Goal: Information Seeking & Learning: Find specific fact

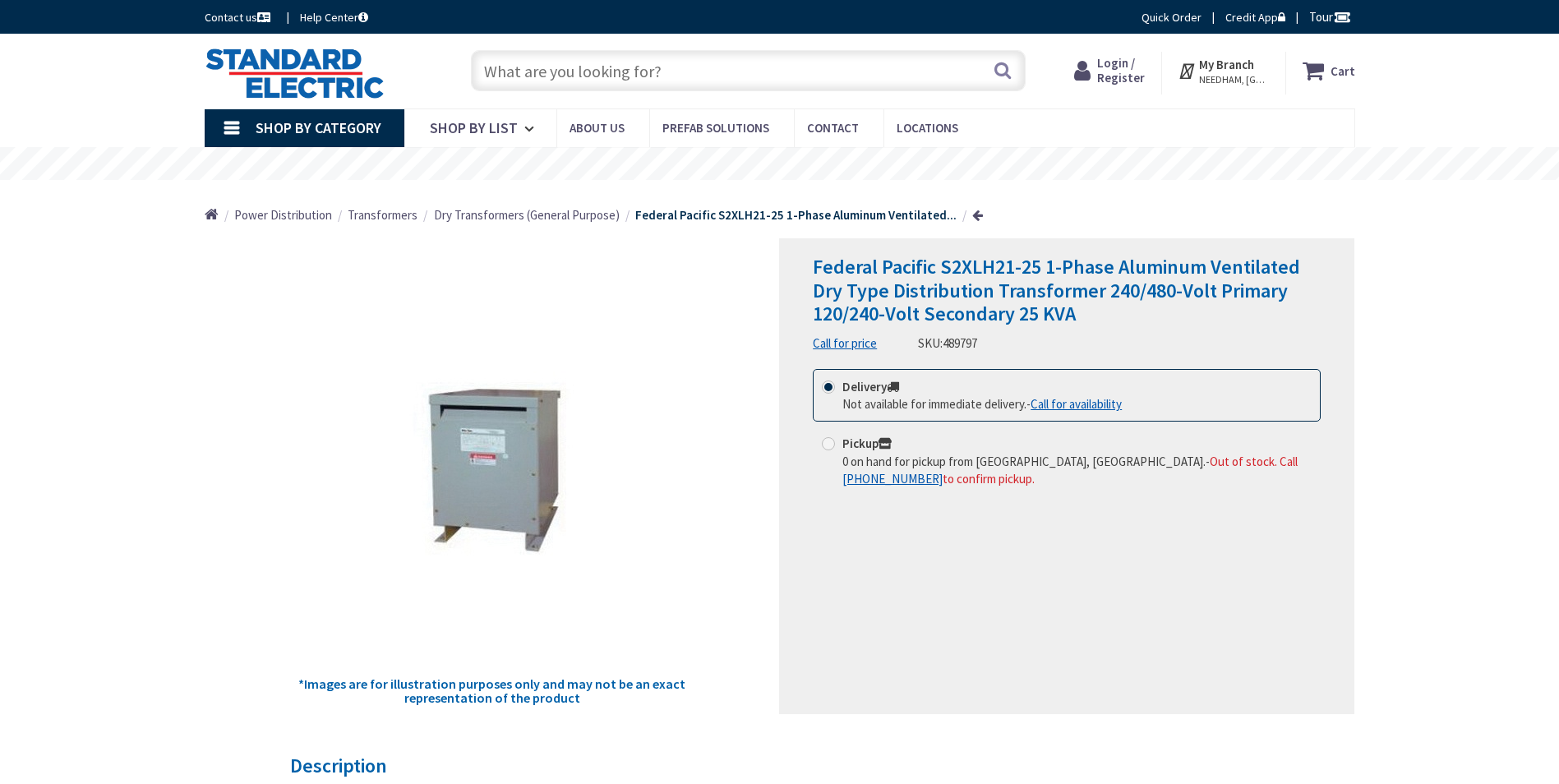
type input "[GEOGRAPHIC_DATA][PERSON_NAME], [GEOGRAPHIC_DATA]"
drag, startPoint x: 22, startPoint y: 236, endPoint x: 26, endPoint y: 215, distance: 21.4
drag, startPoint x: 26, startPoint y: 215, endPoint x: 992, endPoint y: 594, distance: 1037.7
click at [992, 594] on div "Federal Pacific S2XLH21-25 1-Phase Aluminum Ventilated Dry Type Distribution Tr…" at bounding box center [1067, 476] width 576 height 476
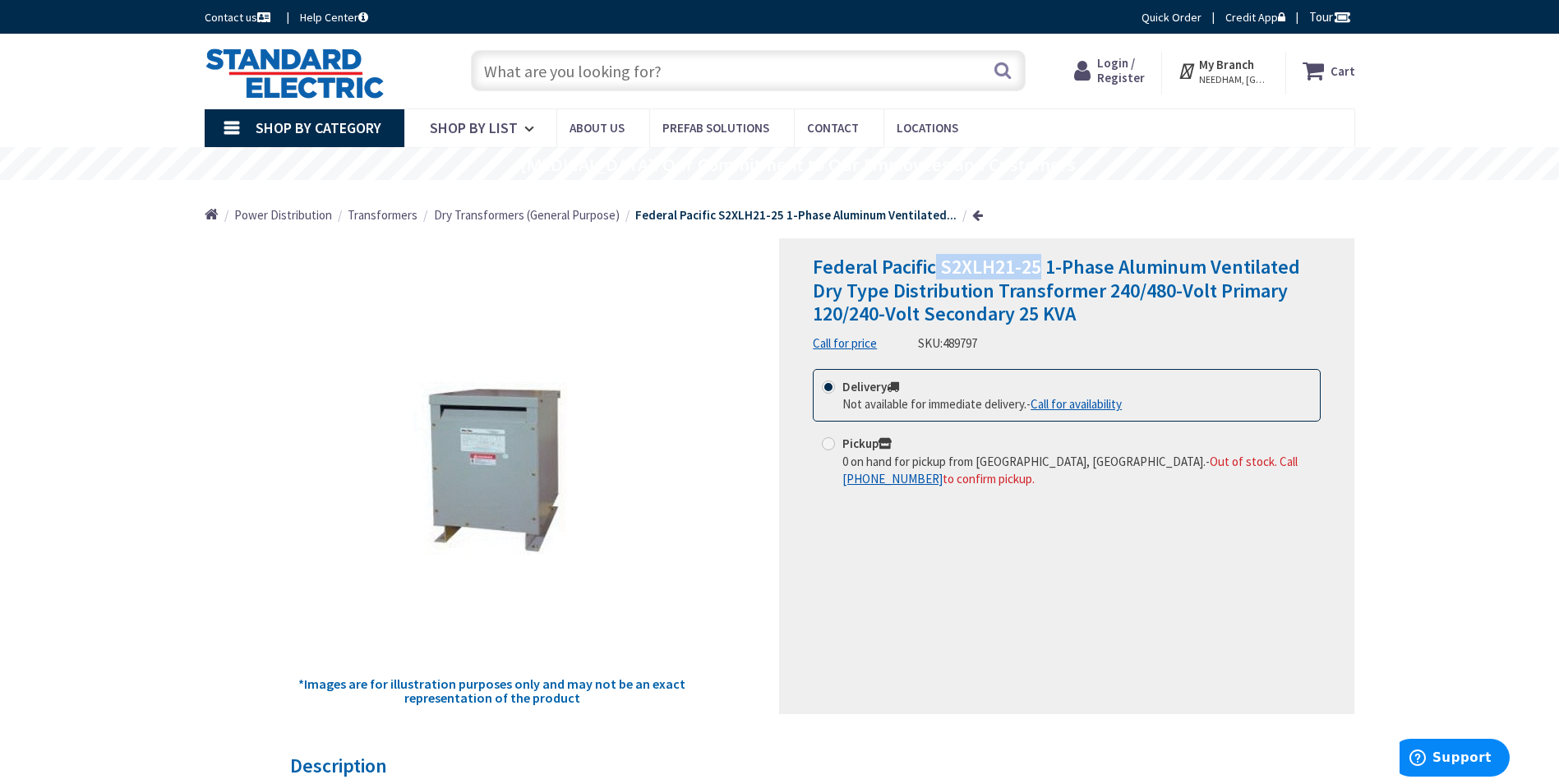
drag, startPoint x: 938, startPoint y: 267, endPoint x: 1042, endPoint y: 277, distance: 104.5
click at [1042, 277] on span "Federal Pacific S2XLH21-25 1-Phase Aluminum Ventilated Dry Type Distribution Tr…" at bounding box center [1057, 290] width 488 height 73
drag, startPoint x: 1042, startPoint y: 277, endPoint x: 1026, endPoint y: 270, distance: 17.5
copy span "S2XLH21-25"
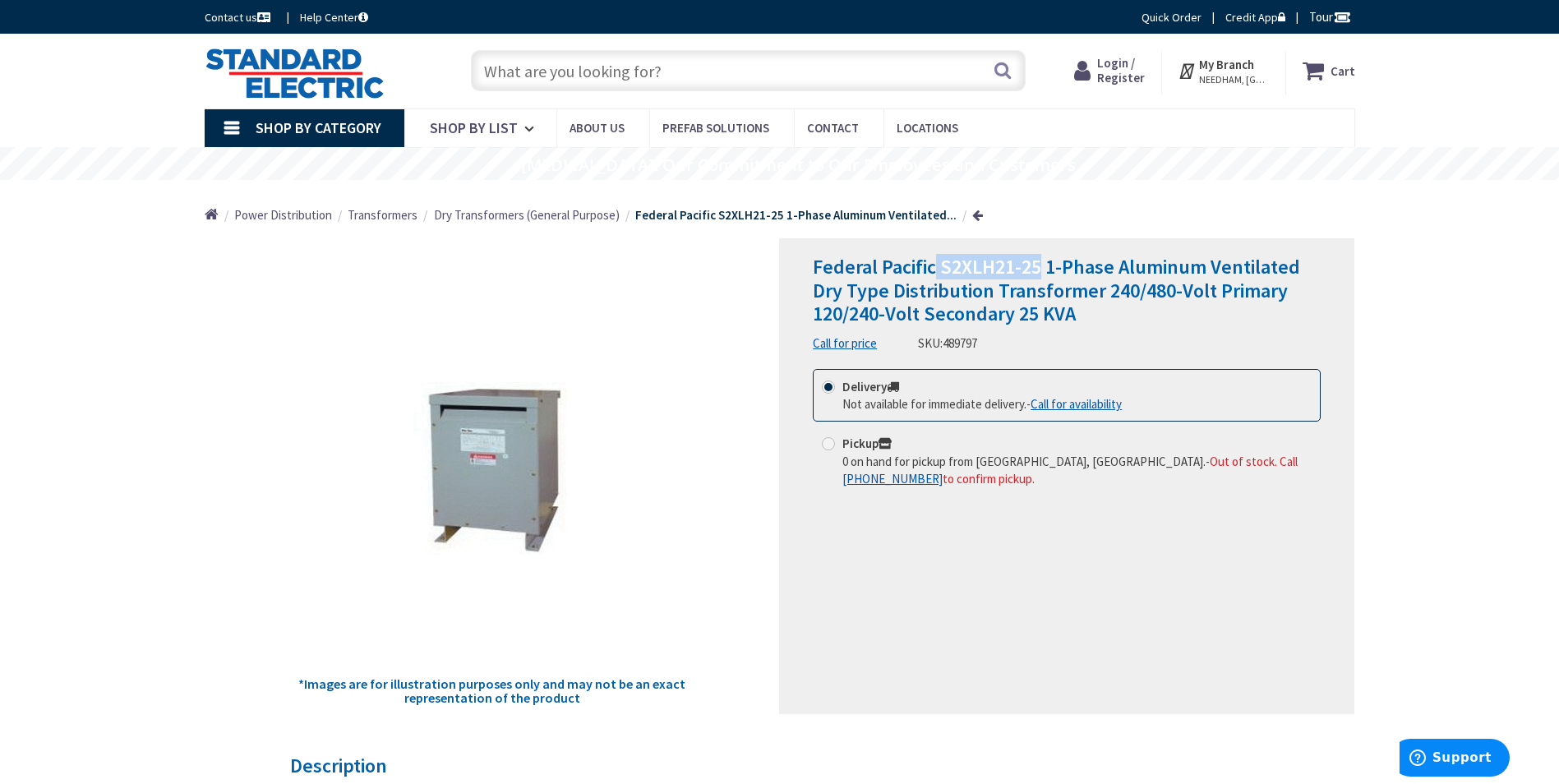
copy span "S2XLH21-25"
click at [949, 273] on span "Federal Pacific S2XLH21-25 1-Phase Aluminum Ventilated Dry Type Distribution Tr…" at bounding box center [1057, 290] width 488 height 73
click at [945, 266] on span "Federal Pacific S2XLH21-25 1-Phase Aluminum Ventilated Dry Type Distribution Tr…" at bounding box center [1057, 290] width 488 height 73
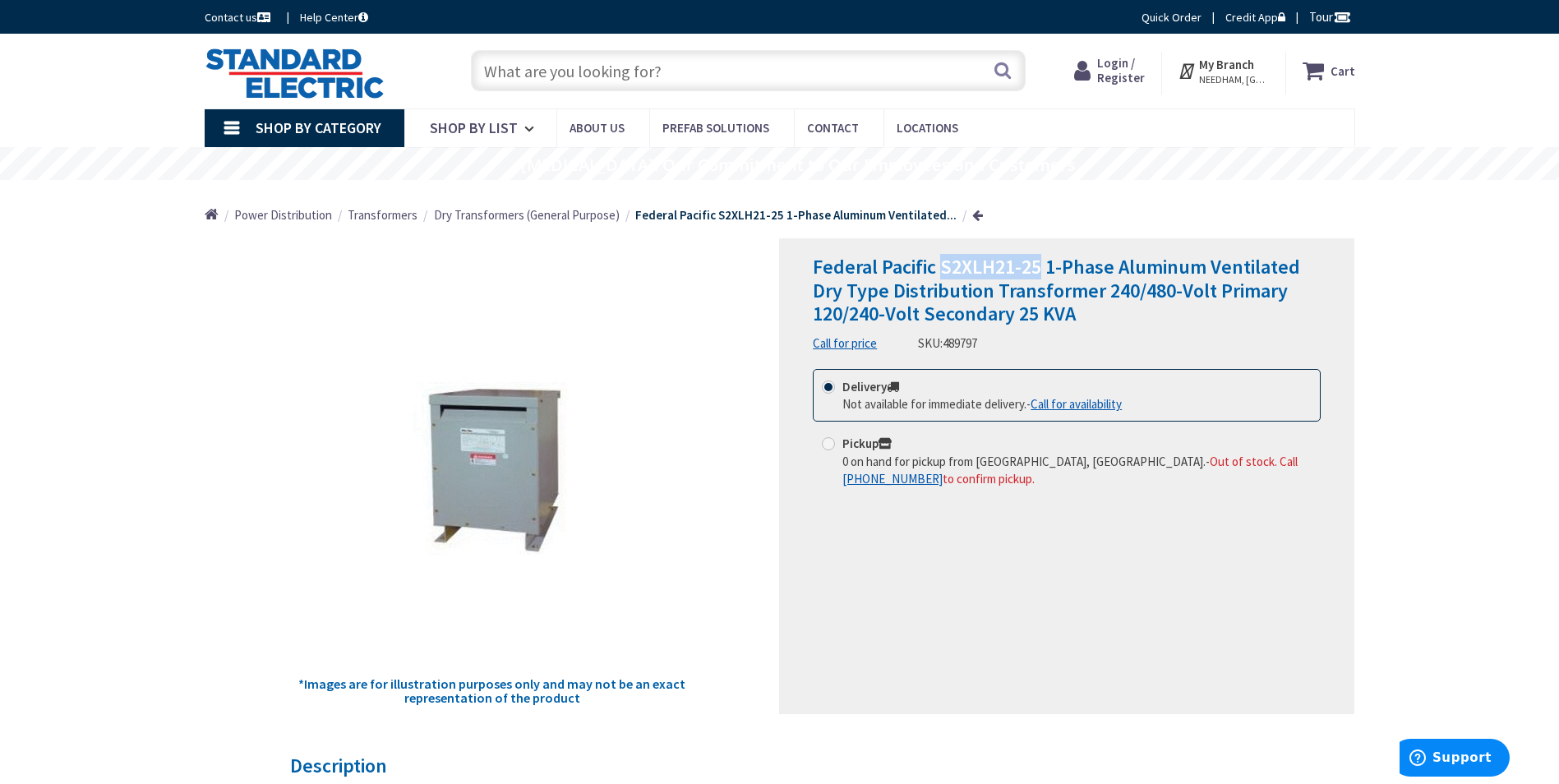
drag, startPoint x: 945, startPoint y: 265, endPoint x: 1029, endPoint y: 260, distance: 84.1
click at [1029, 260] on span "Federal Pacific S2XLH21-25 1-Phase Aluminum Ventilated Dry Type Distribution Tr…" at bounding box center [1057, 290] width 488 height 73
drag, startPoint x: 1029, startPoint y: 260, endPoint x: 1020, endPoint y: 264, distance: 9.8
copy span "S2XLH21-25"
click at [694, 70] on input "text" at bounding box center [748, 71] width 555 height 41
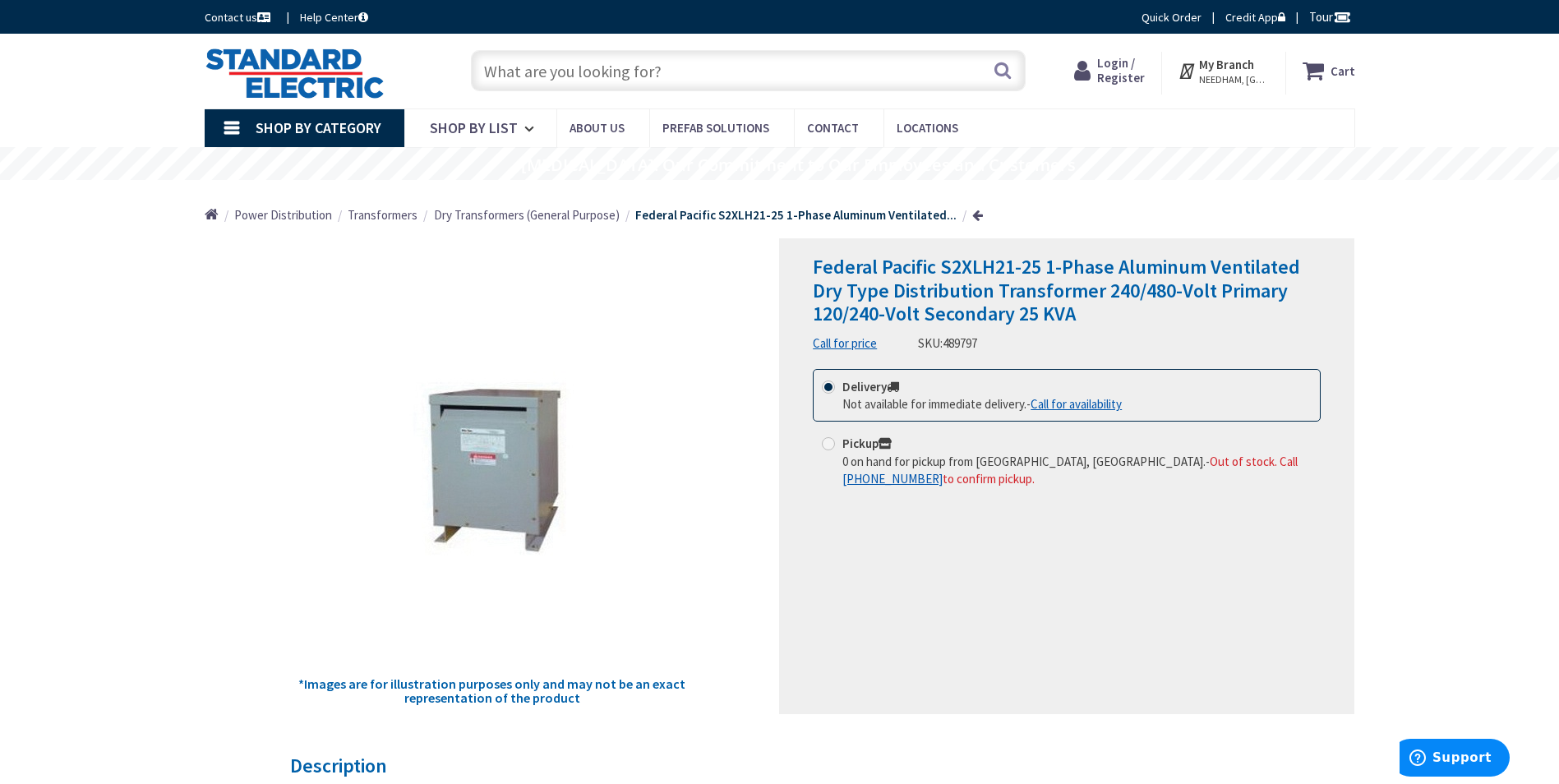
paste input "S2XLH21-25"
type input "S2XLH21-25"
